Goal: Task Accomplishment & Management: Manage account settings

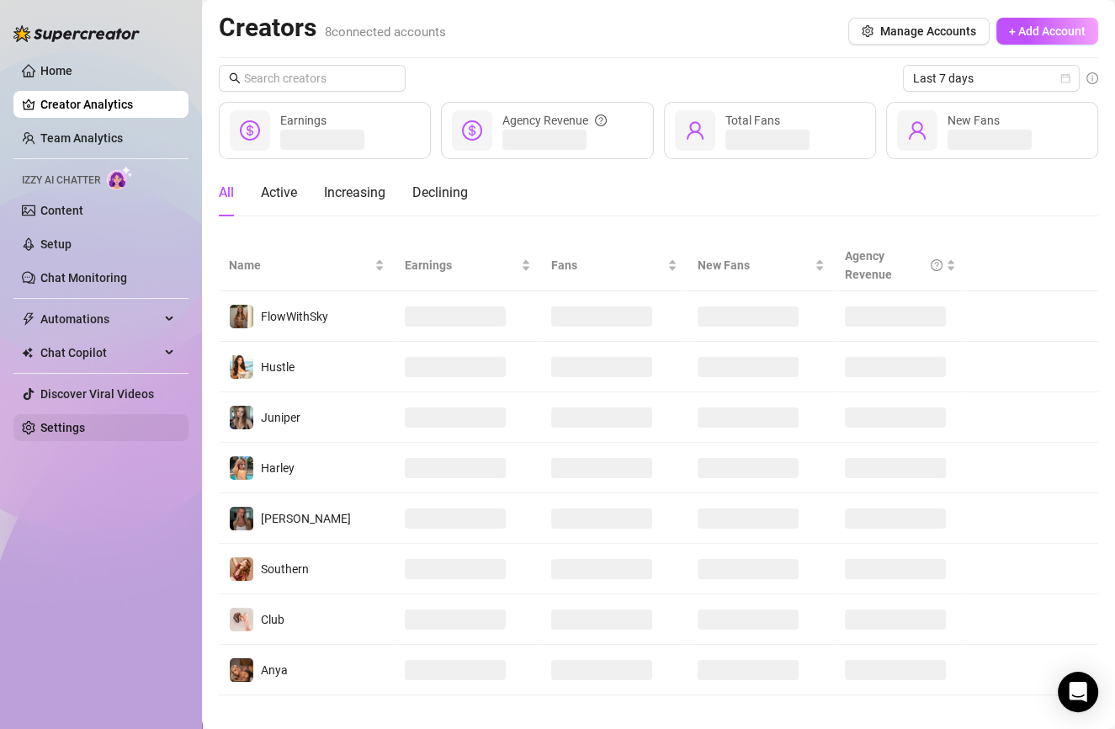
click at [78, 421] on link "Settings" at bounding box center [62, 427] width 45 height 13
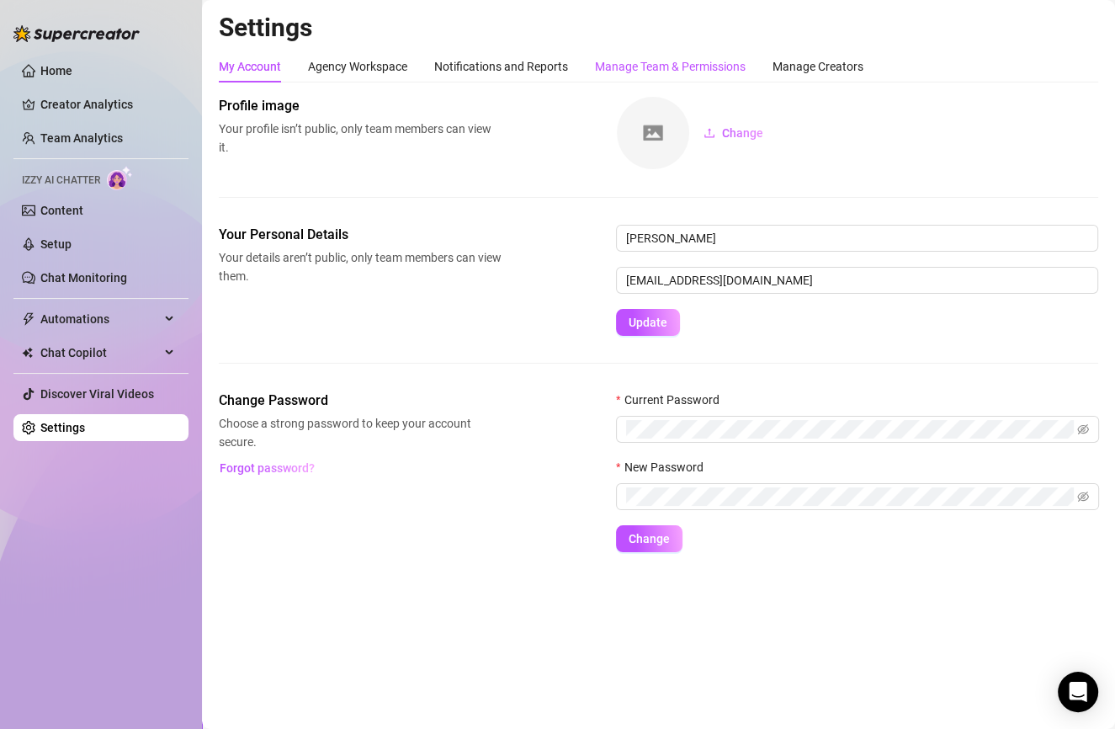
click at [699, 66] on div "Manage Team & Permissions" at bounding box center [670, 66] width 151 height 19
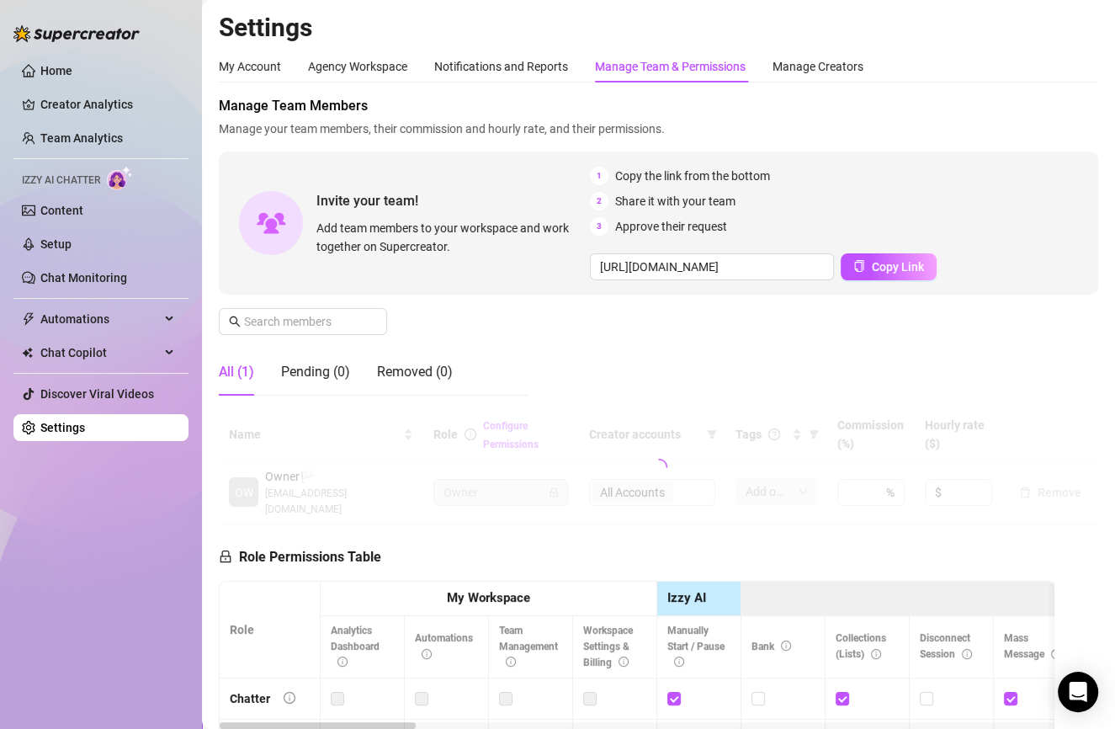
click at [349, 339] on div "Manage Team Members Manage your team members, their commission and hourly rate,…" at bounding box center [658, 252] width 879 height 313
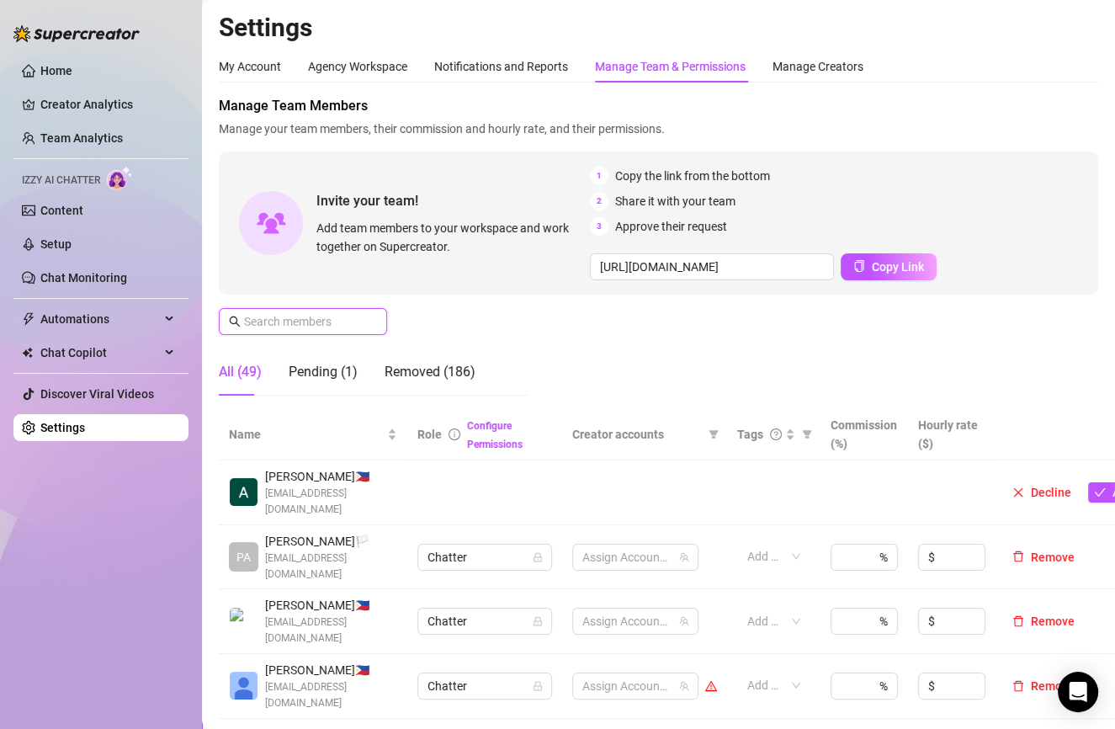
click at [349, 330] on input "text" at bounding box center [304, 321] width 120 height 19
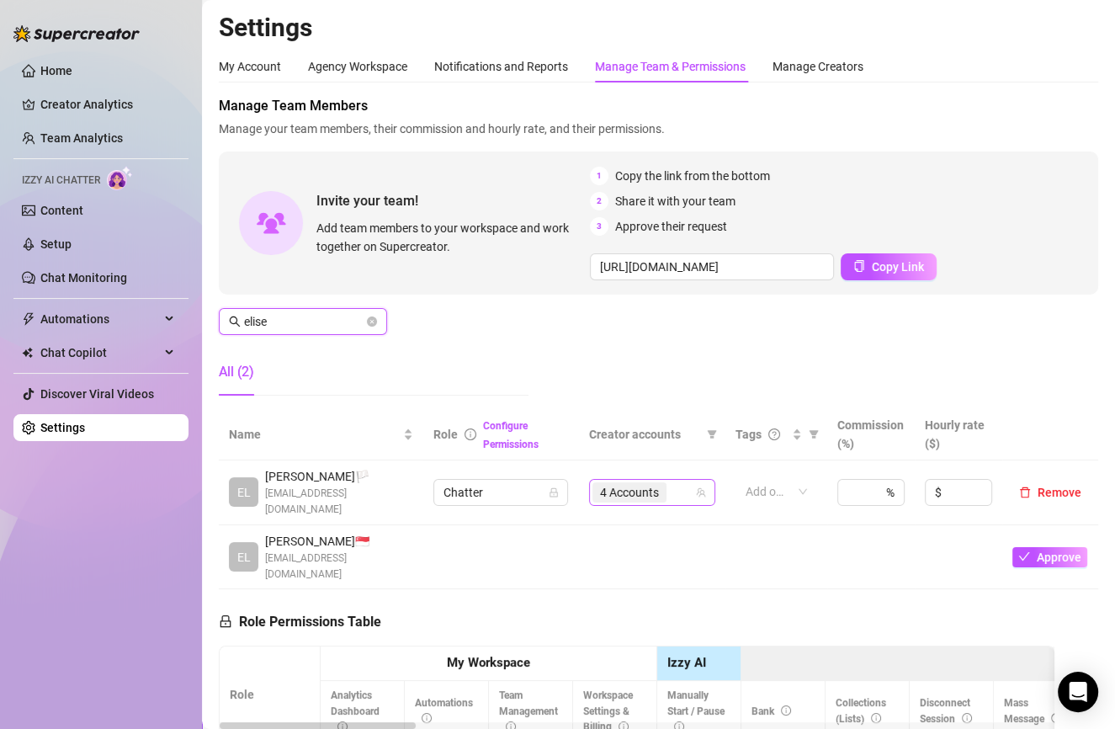
click at [615, 483] on span "4 Accounts" at bounding box center [629, 492] width 59 height 19
type input "elise"
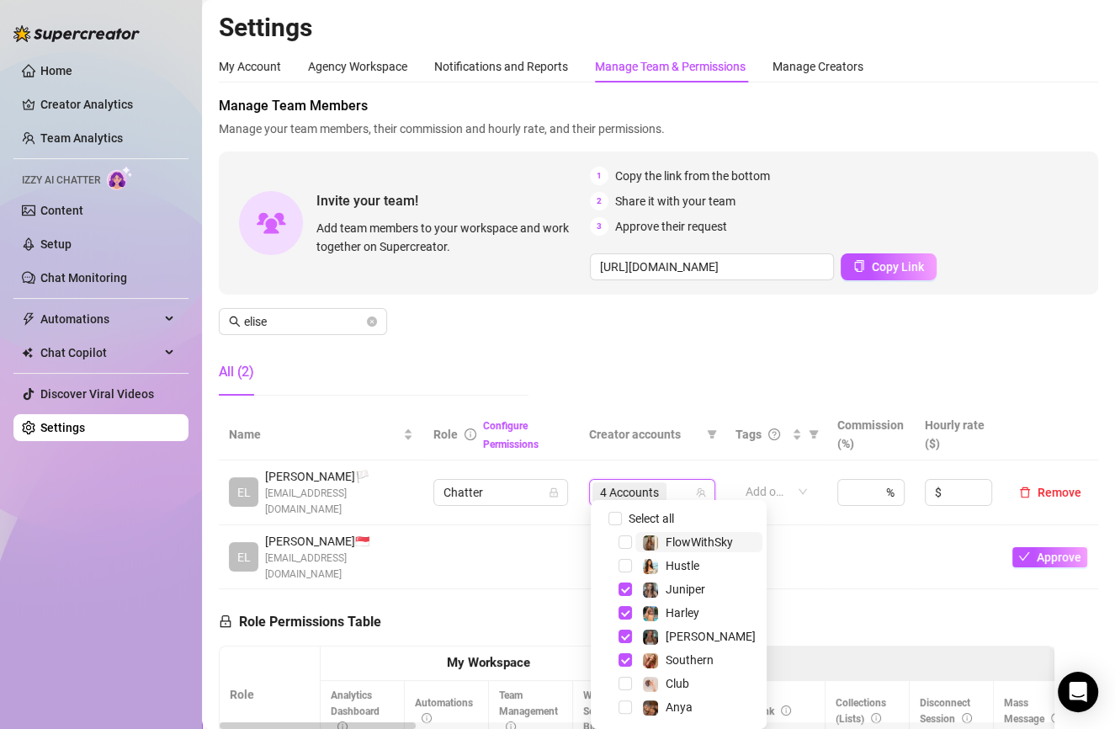
click at [614, 483] on span "4 Accounts" at bounding box center [629, 492] width 59 height 19
click at [624, 676] on div "Club" at bounding box center [678, 683] width 167 height 20
click at [624, 688] on span "Select tree node" at bounding box center [625, 683] width 13 height 13
click at [629, 717] on div "Anya" at bounding box center [678, 707] width 167 height 20
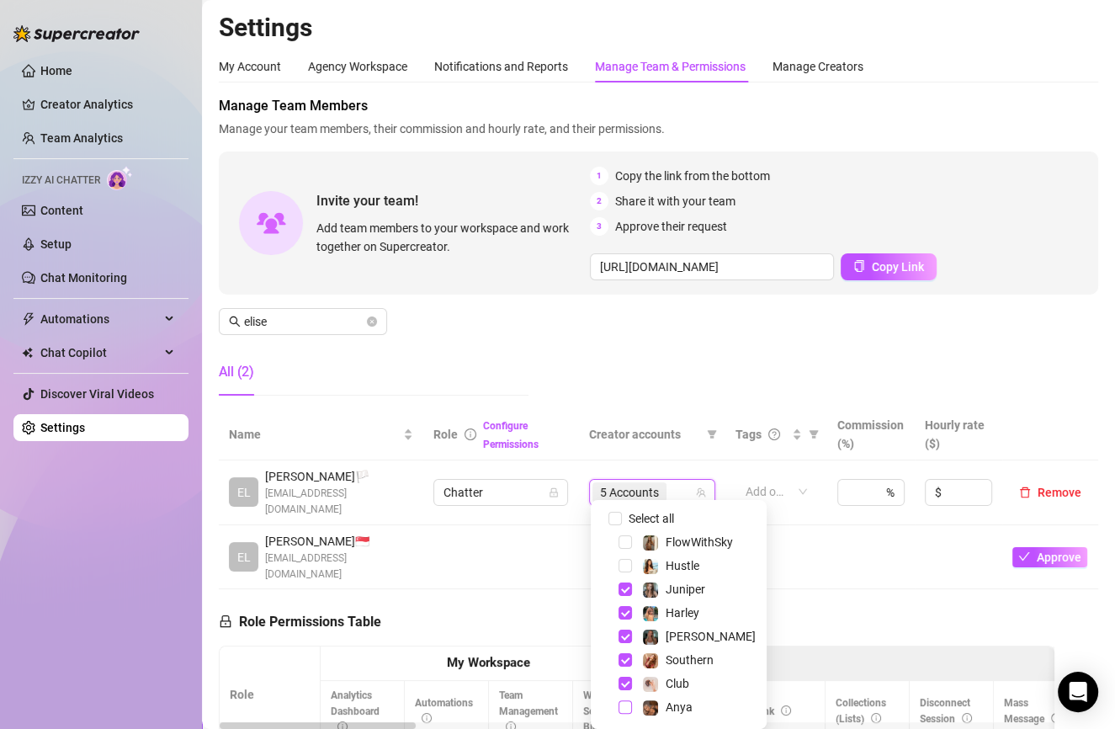
click at [628, 701] on span "Select tree node" at bounding box center [625, 706] width 13 height 13
click at [615, 375] on div "Manage Team Members Manage your team members, their commission and hourly rate,…" at bounding box center [658, 252] width 879 height 313
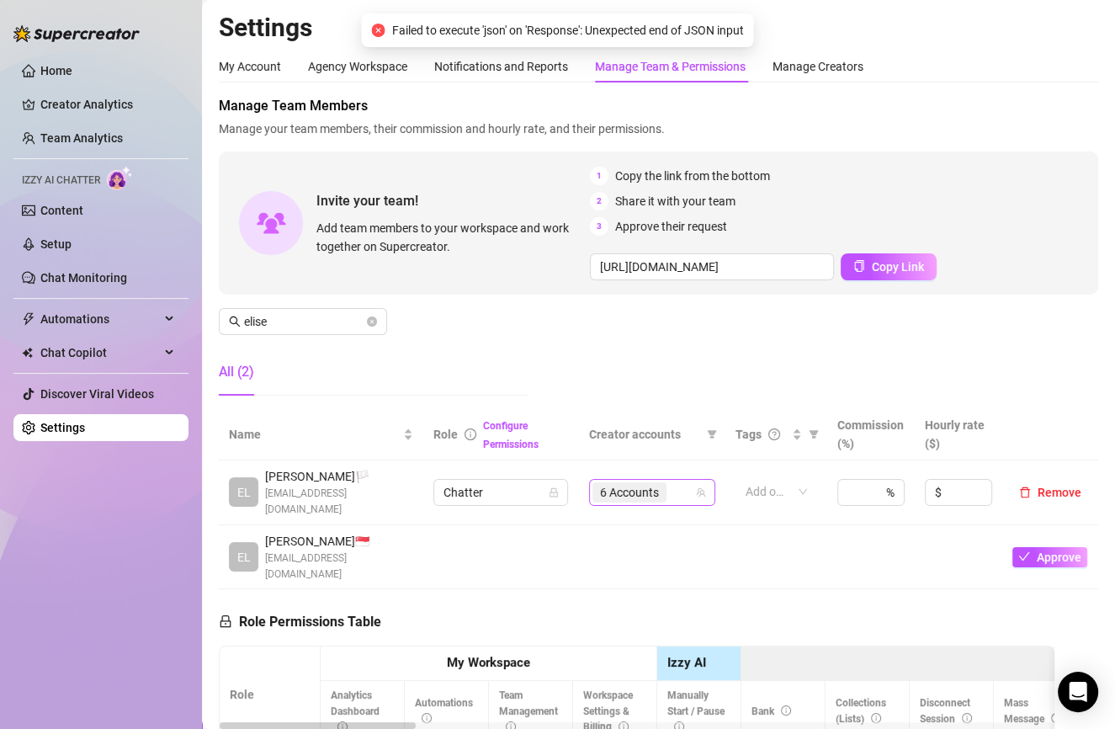
click at [622, 483] on span "6 Accounts" at bounding box center [629, 492] width 59 height 19
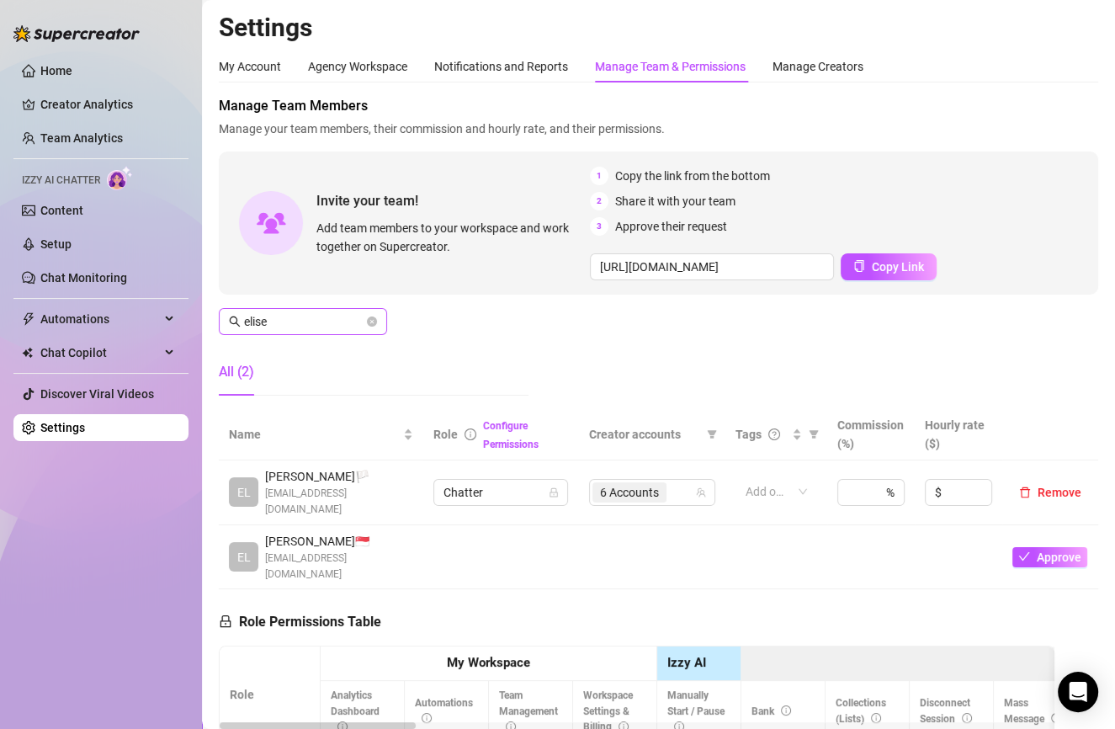
click at [374, 316] on icon "close-circle" at bounding box center [372, 321] width 10 height 10
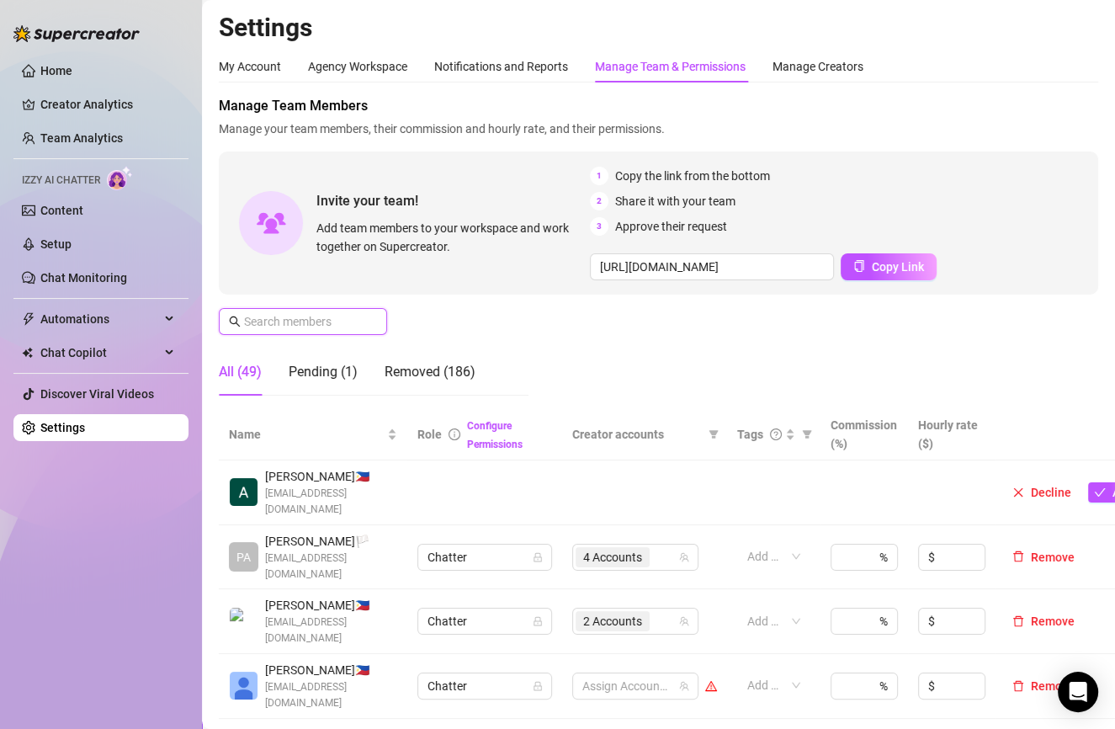
click at [347, 322] on input "text" at bounding box center [304, 321] width 120 height 19
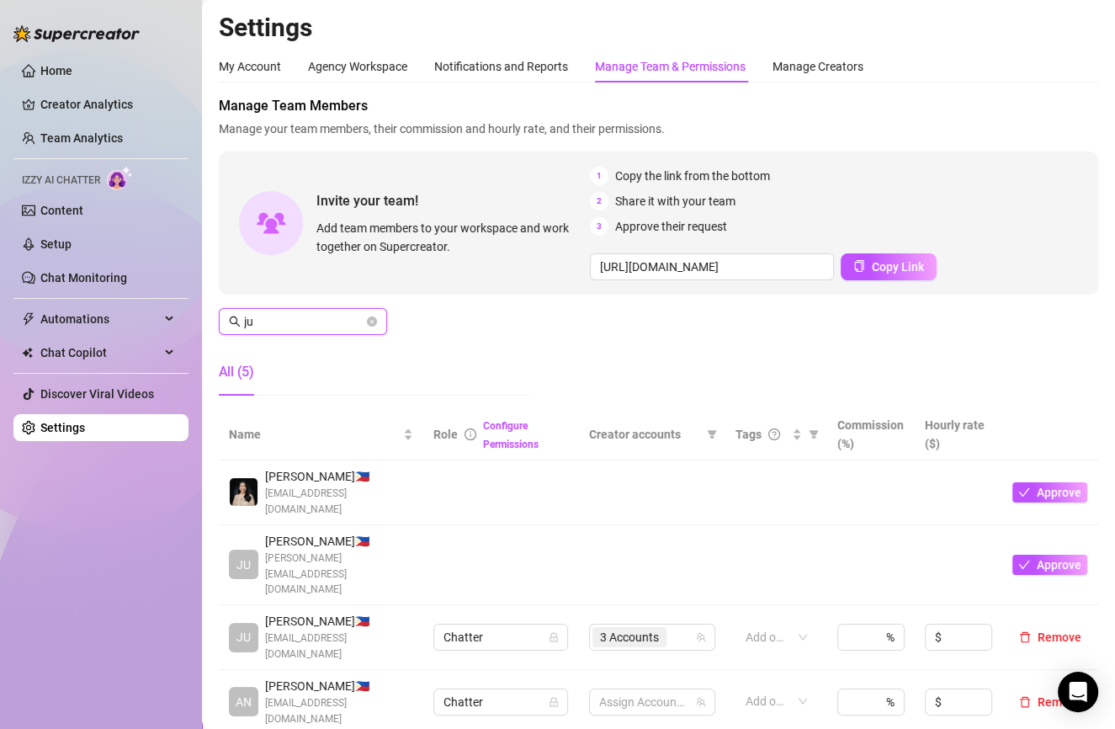
type input "j"
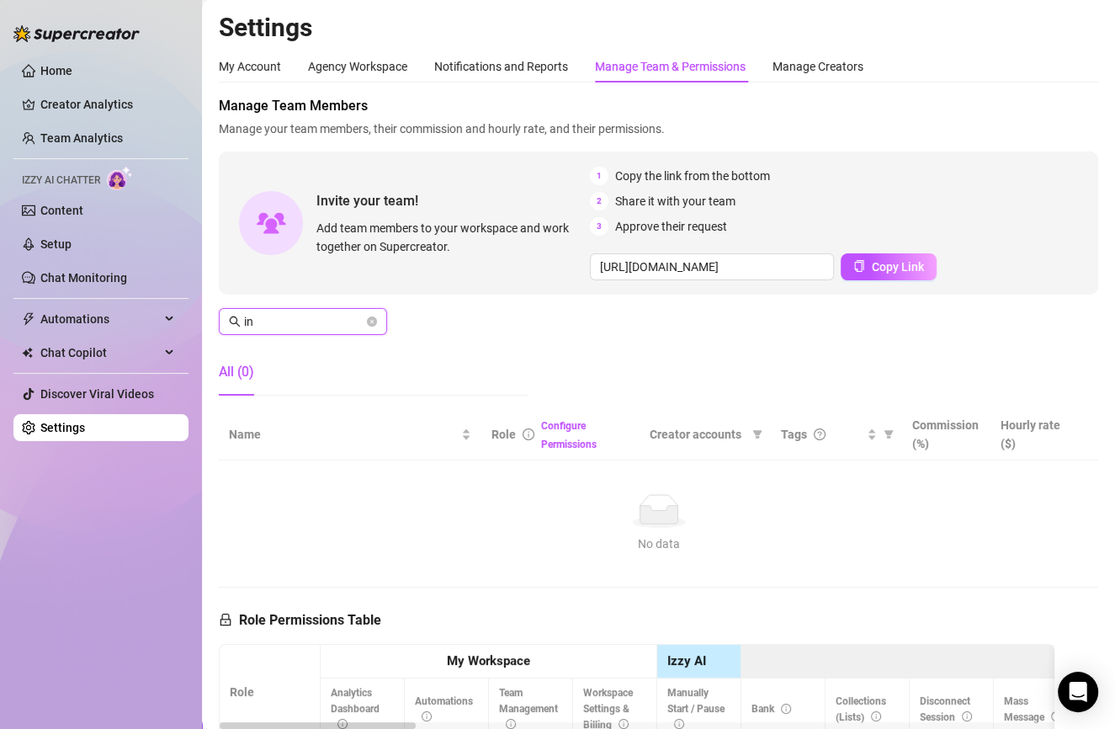
type input "i"
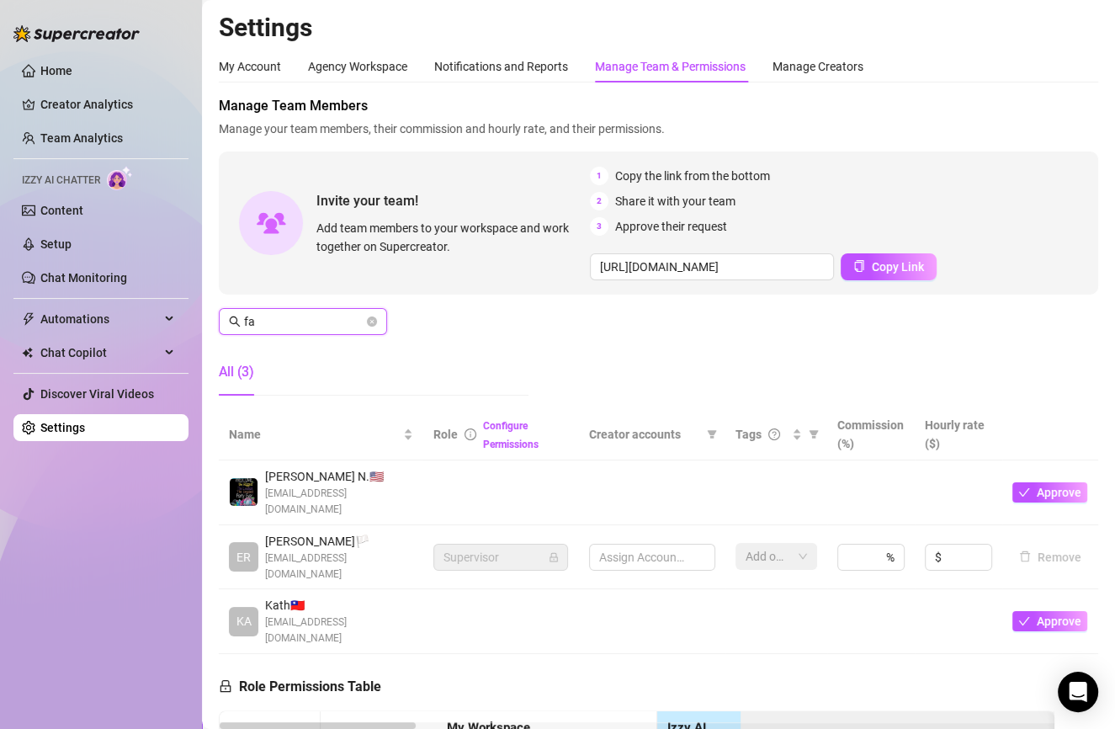
type input "f"
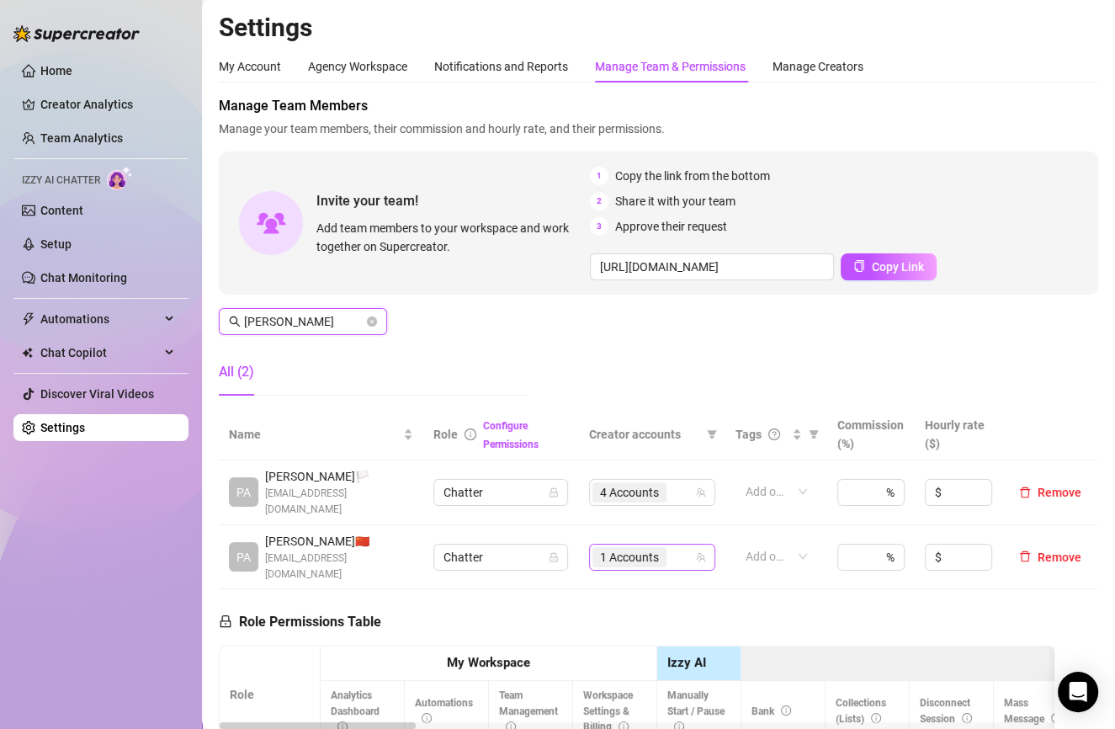
click at [640, 548] on span "1 Accounts" at bounding box center [629, 557] width 59 height 19
type input "[PERSON_NAME]"
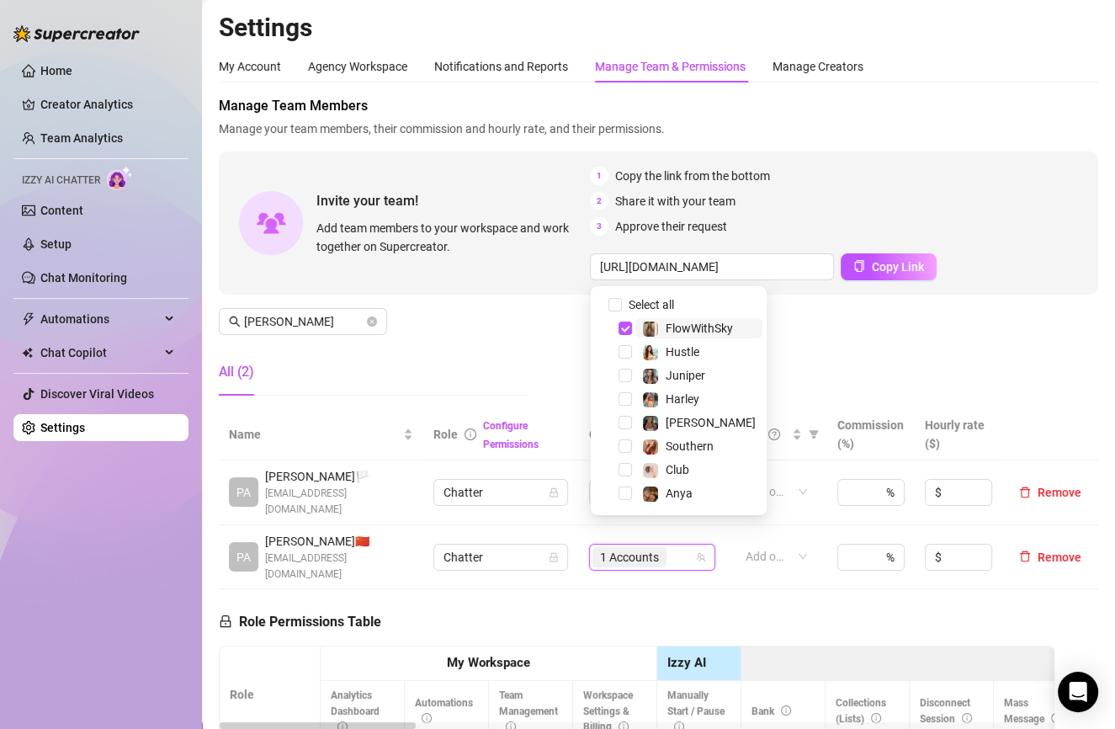
click at [640, 548] on span "1 Accounts" at bounding box center [629, 557] width 59 height 19
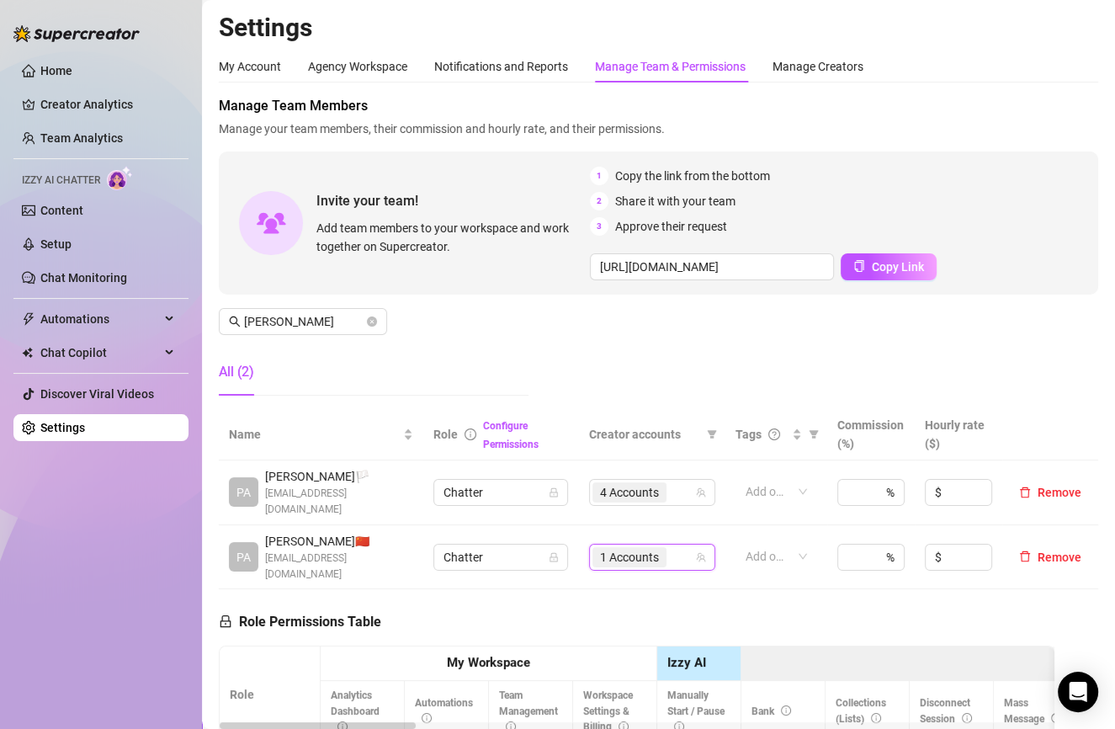
click at [640, 548] on span "1 Accounts" at bounding box center [629, 557] width 59 height 19
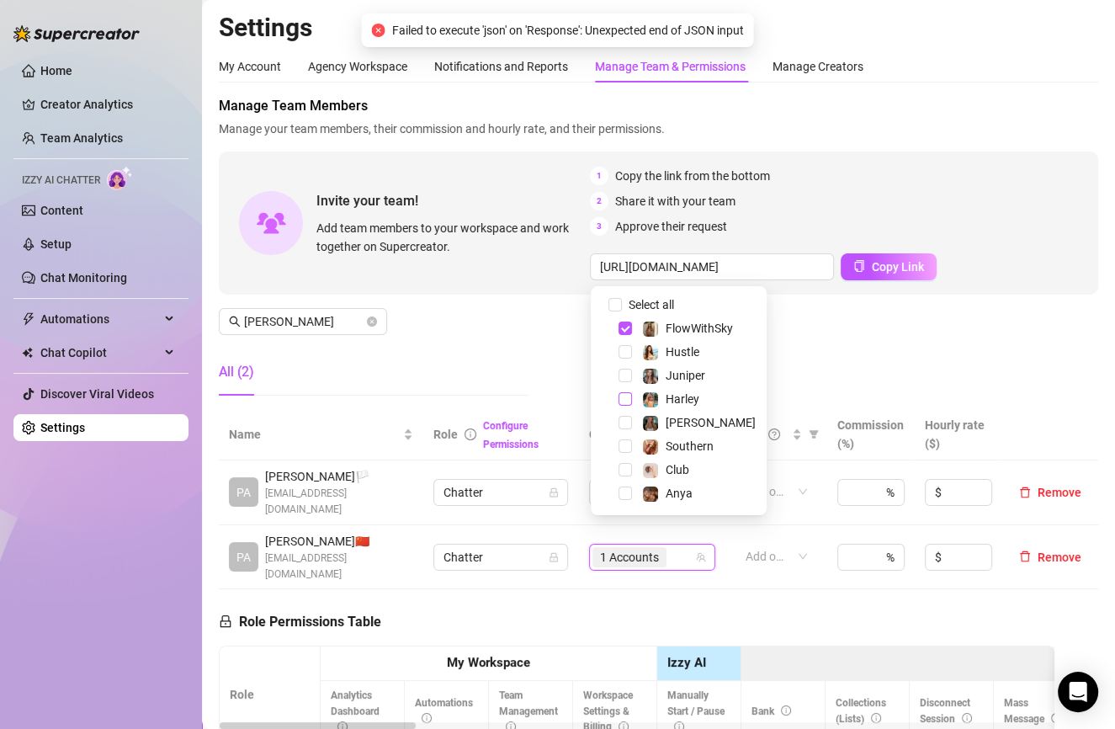
click at [628, 402] on span "Select tree node" at bounding box center [625, 398] width 13 height 13
click at [628, 422] on span "Select tree node" at bounding box center [625, 422] width 13 height 13
click at [521, 370] on div "All (2)" at bounding box center [374, 371] width 310 height 47
